Goal: Information Seeking & Learning: Learn about a topic

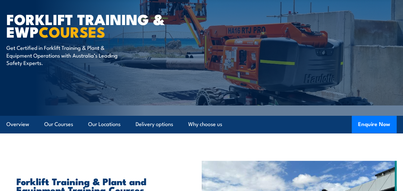
scroll to position [64, 0]
click at [54, 121] on link "Our Courses" at bounding box center [58, 123] width 29 height 17
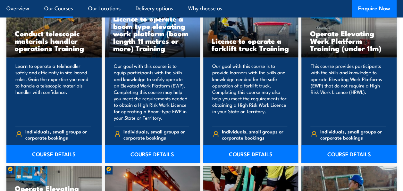
scroll to position [539, 0]
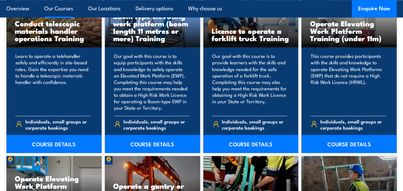
click at [149, 141] on link "COURSE DETAILS" at bounding box center [152, 143] width 95 height 18
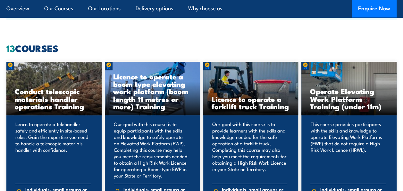
scroll to position [539, 0]
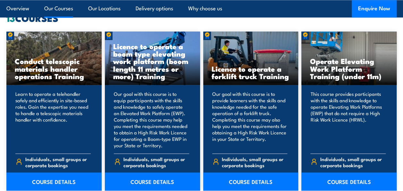
click at [343, 179] on link "COURSE DETAILS" at bounding box center [349, 181] width 95 height 18
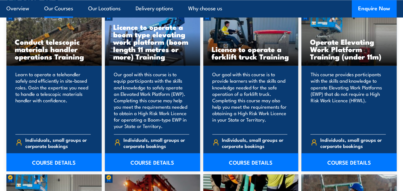
scroll to position [506, 0]
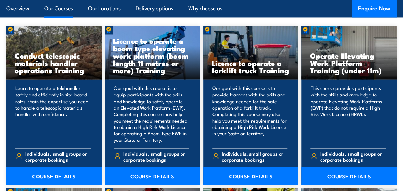
click at [151, 174] on link "COURSE DETAILS" at bounding box center [152, 175] width 95 height 18
